Goal: Task Accomplishment & Management: Manage account settings

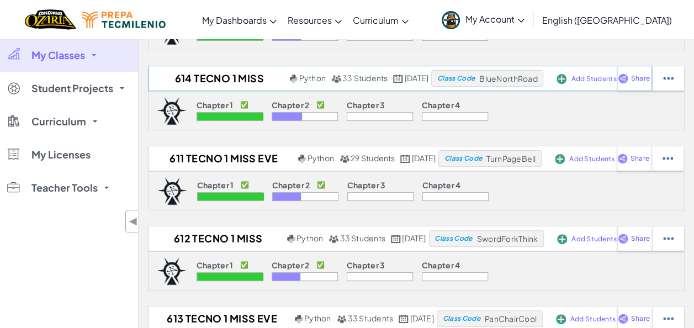
scroll to position [167, 0]
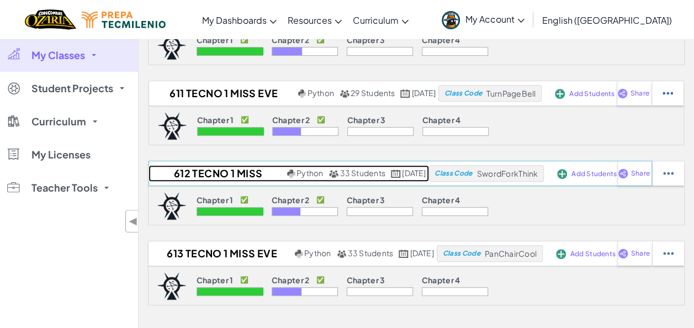
click at [208, 175] on h2 "612 Tecno 1 Miss Eve 2025" at bounding box center [217, 173] width 136 height 17
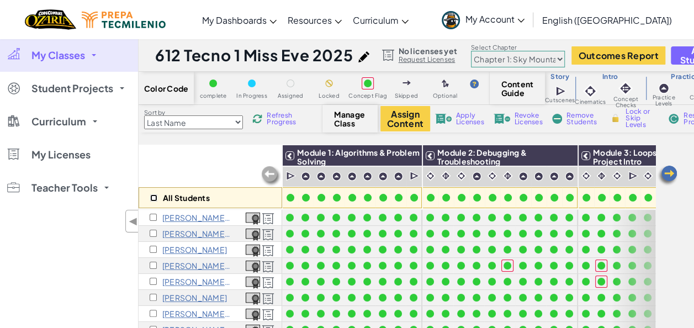
click at [152, 196] on input "checkbox" at bounding box center [153, 197] width 7 height 7
checkbox input "true"
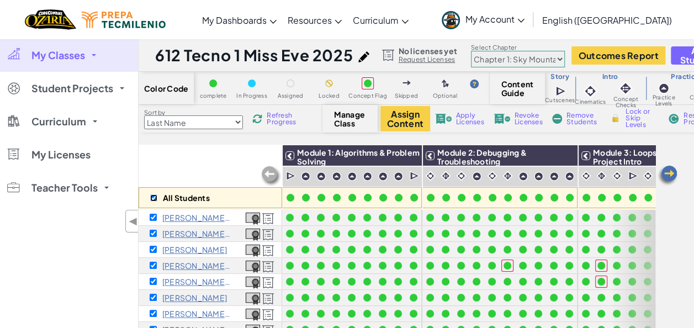
checkbox input "true"
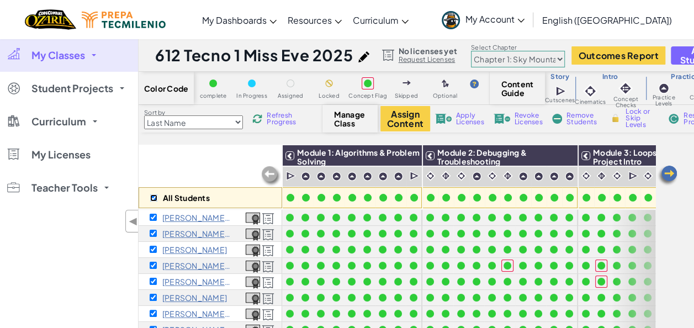
checkbox input "true"
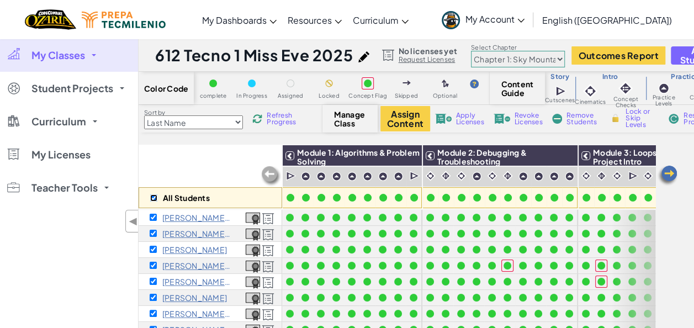
checkbox input "true"
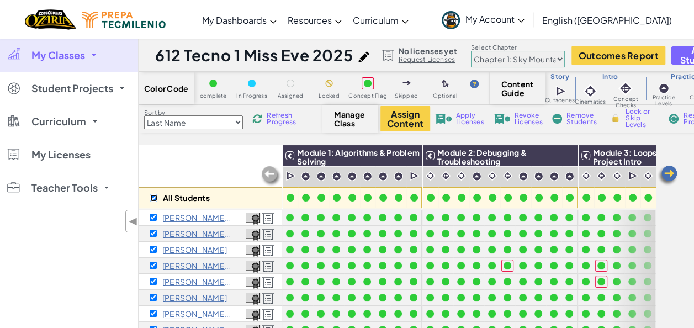
checkbox input "true"
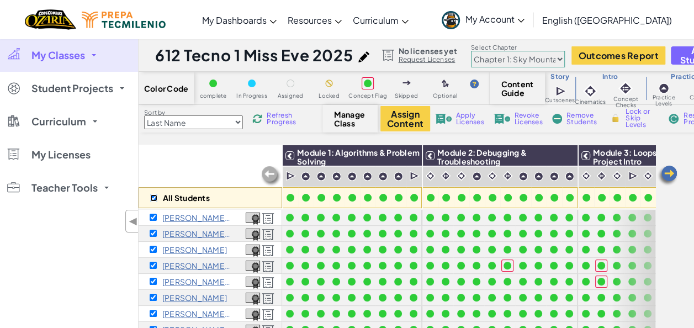
checkbox input "true"
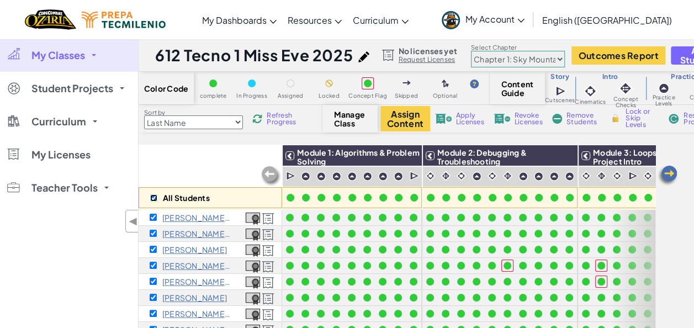
checkbox input "true"
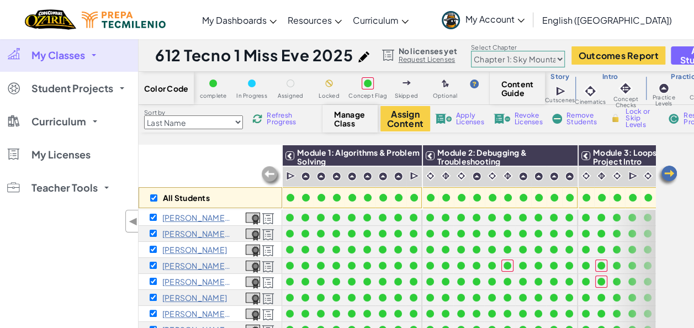
click at [540, 56] on select "Chapter 1: Sky Mountain Chapter 2: The Moon Dancers Chapter 3: The Phoenix Land…" at bounding box center [518, 59] width 94 height 17
select select "5d8a57abe8919b28d5113af1"
click at [471, 51] on select "Chapter 1: Sky Mountain Chapter 2: The Moon Dancers Chapter 3: The Phoenix Land…" at bounding box center [518, 59] width 94 height 17
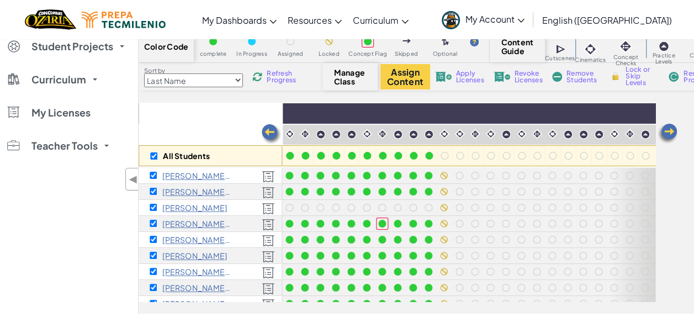
scroll to position [0, 699]
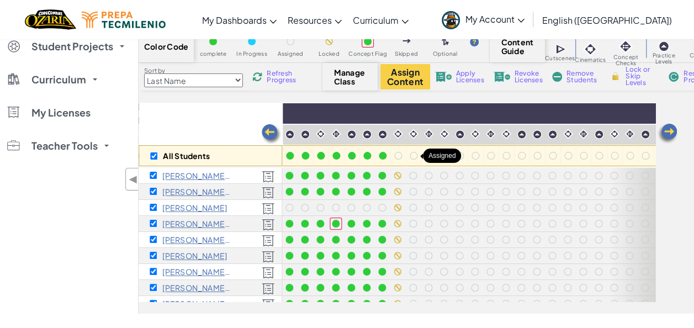
click at [395, 133] on img at bounding box center [398, 134] width 10 height 10
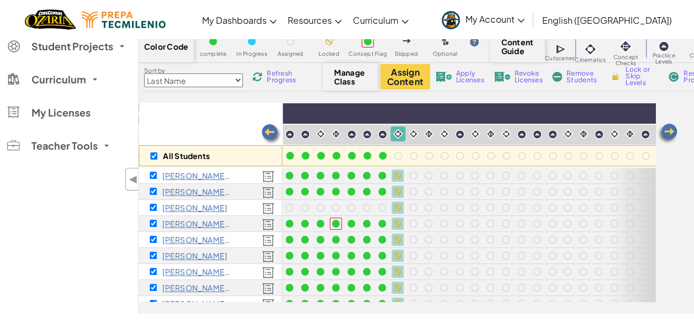
click at [637, 78] on span "Lock or Skip Levels" at bounding box center [642, 76] width 33 height 20
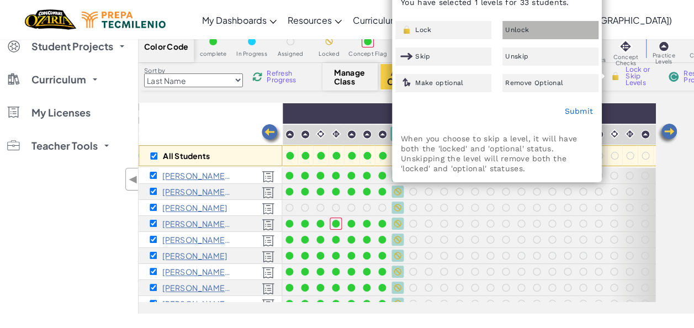
click at [524, 33] on span "Unlock" at bounding box center [517, 30] width 24 height 7
click at [572, 112] on link "Submit" at bounding box center [578, 111] width 29 height 9
